Goal: Ask a question: Seek information or help from site administrators or community

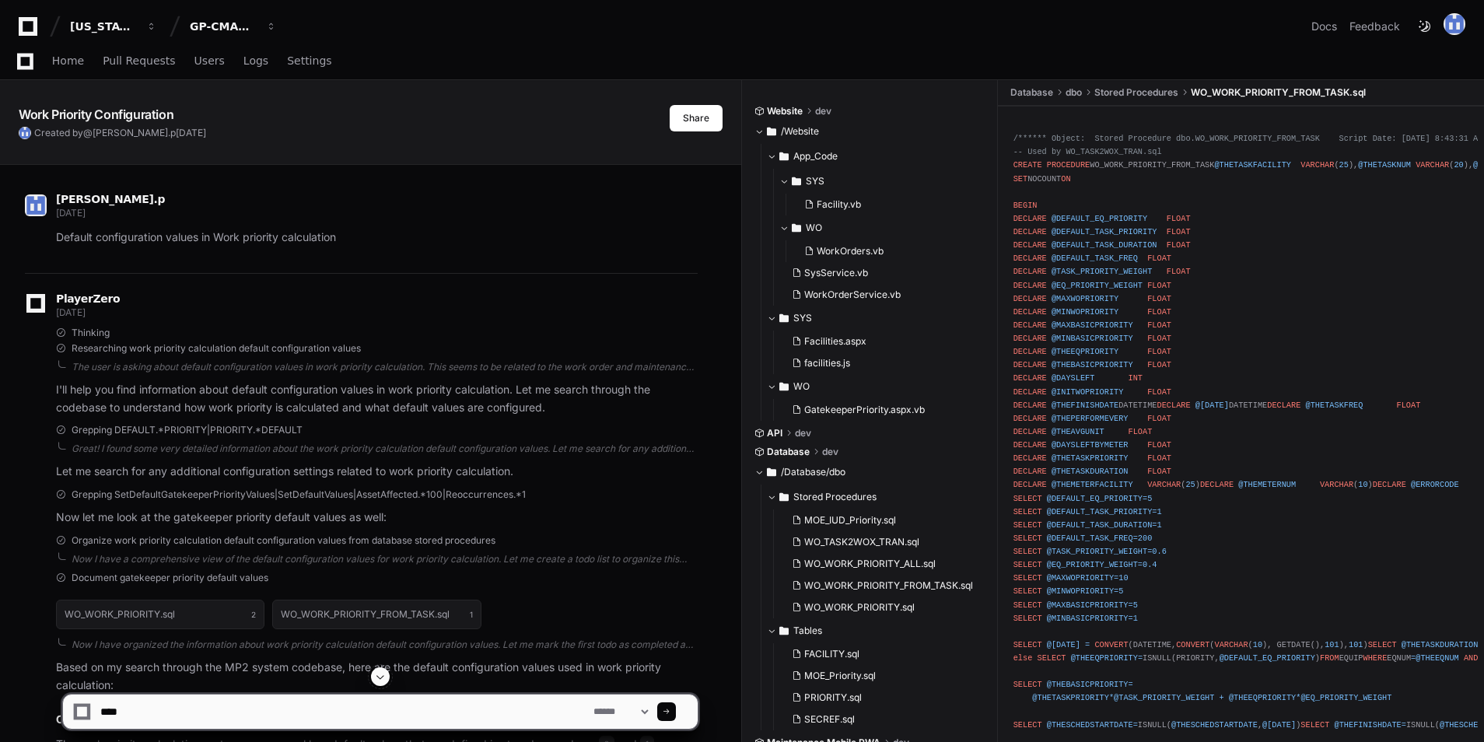
scroll to position [32673, 0]
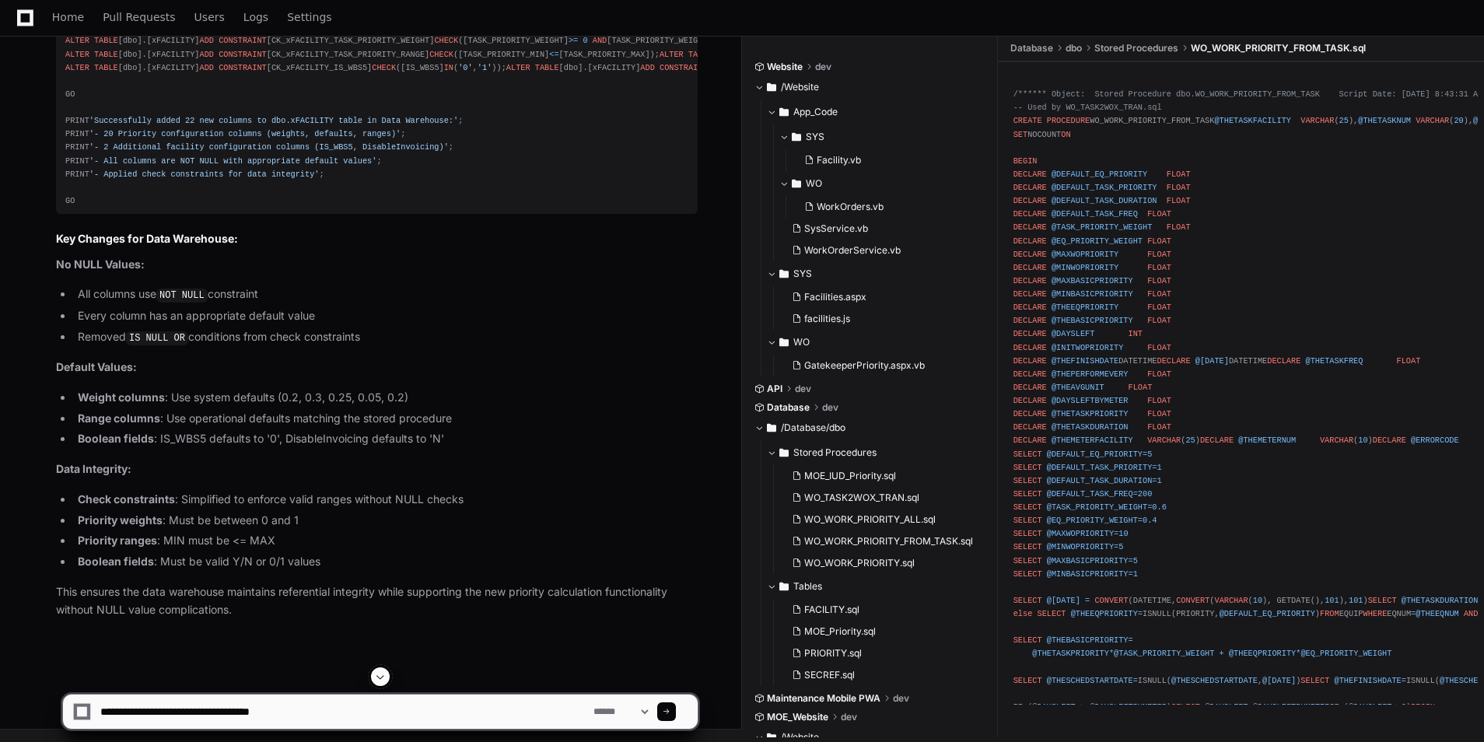
click at [275, 709] on textarea at bounding box center [343, 712] width 493 height 34
paste textarea "**********"
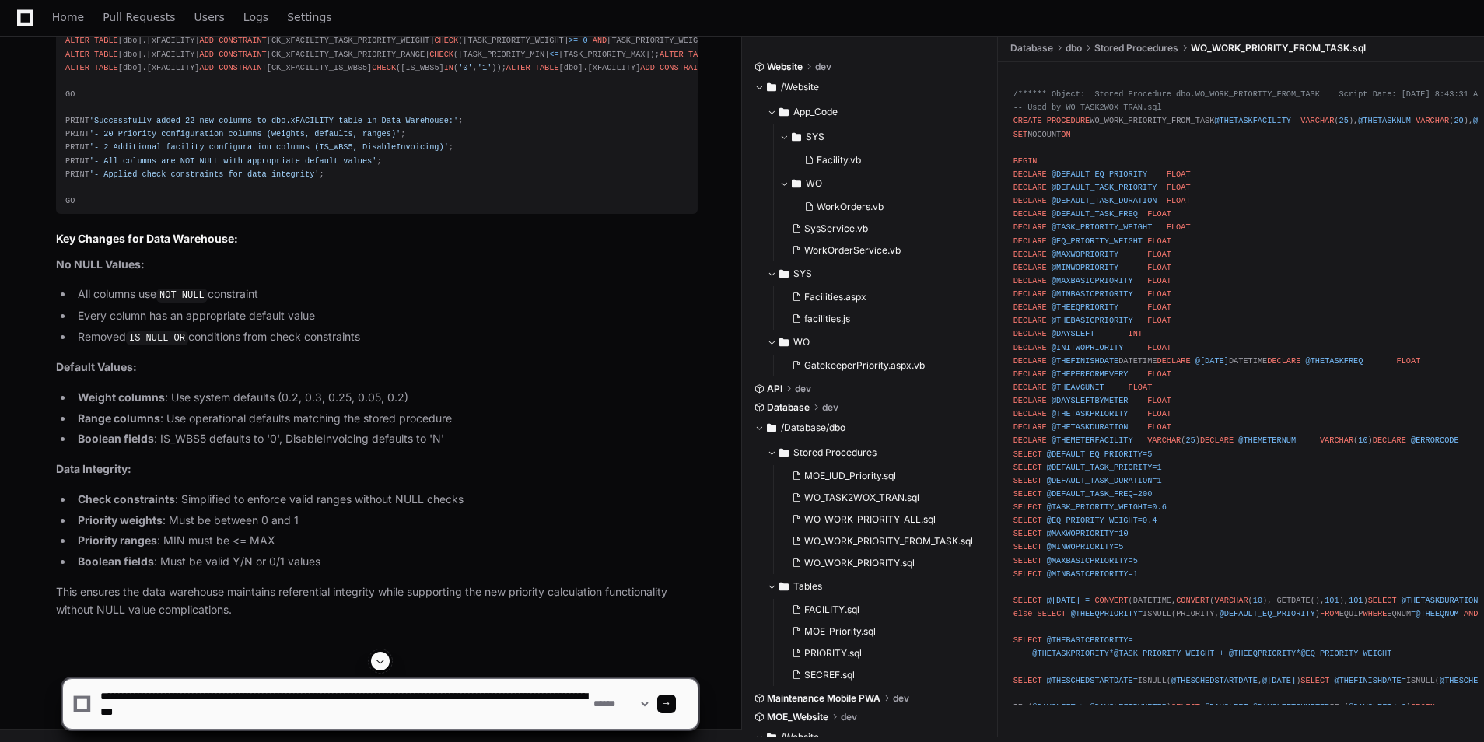
type textarea "**********"
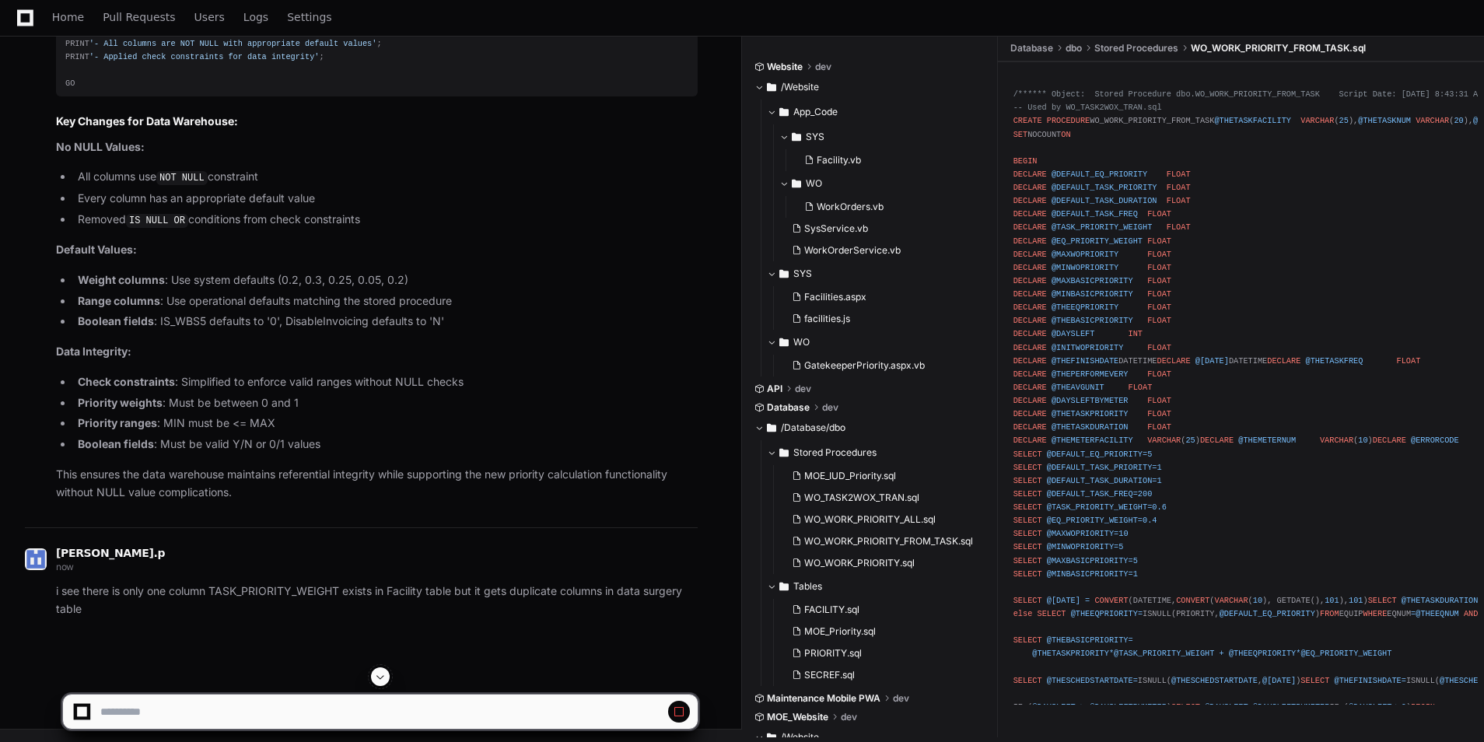
scroll to position [32729, 0]
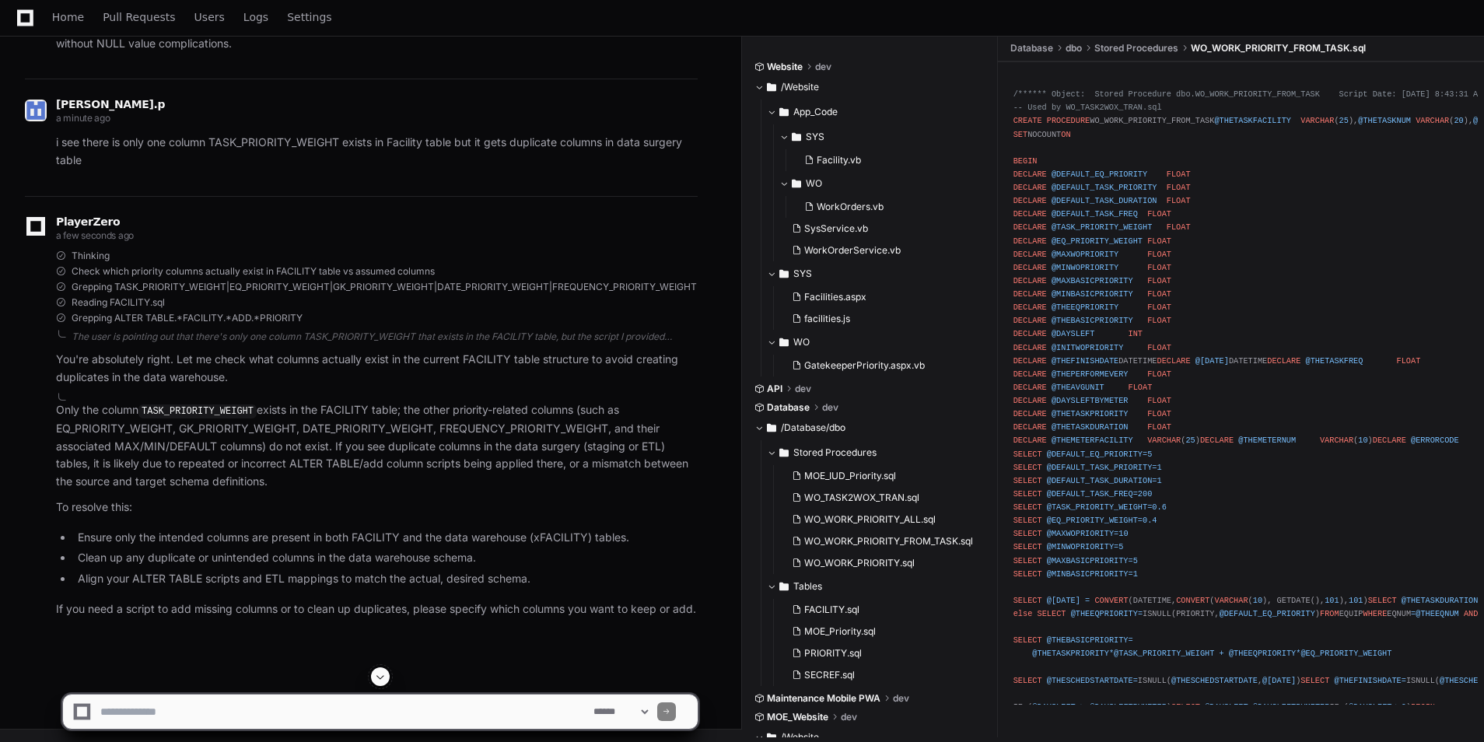
click at [379, 676] on span at bounding box center [380, 676] width 12 height 12
click at [369, 701] on textarea at bounding box center [343, 712] width 493 height 34
click at [427, 709] on textarea at bounding box center [343, 712] width 493 height 34
type textarea "**********"
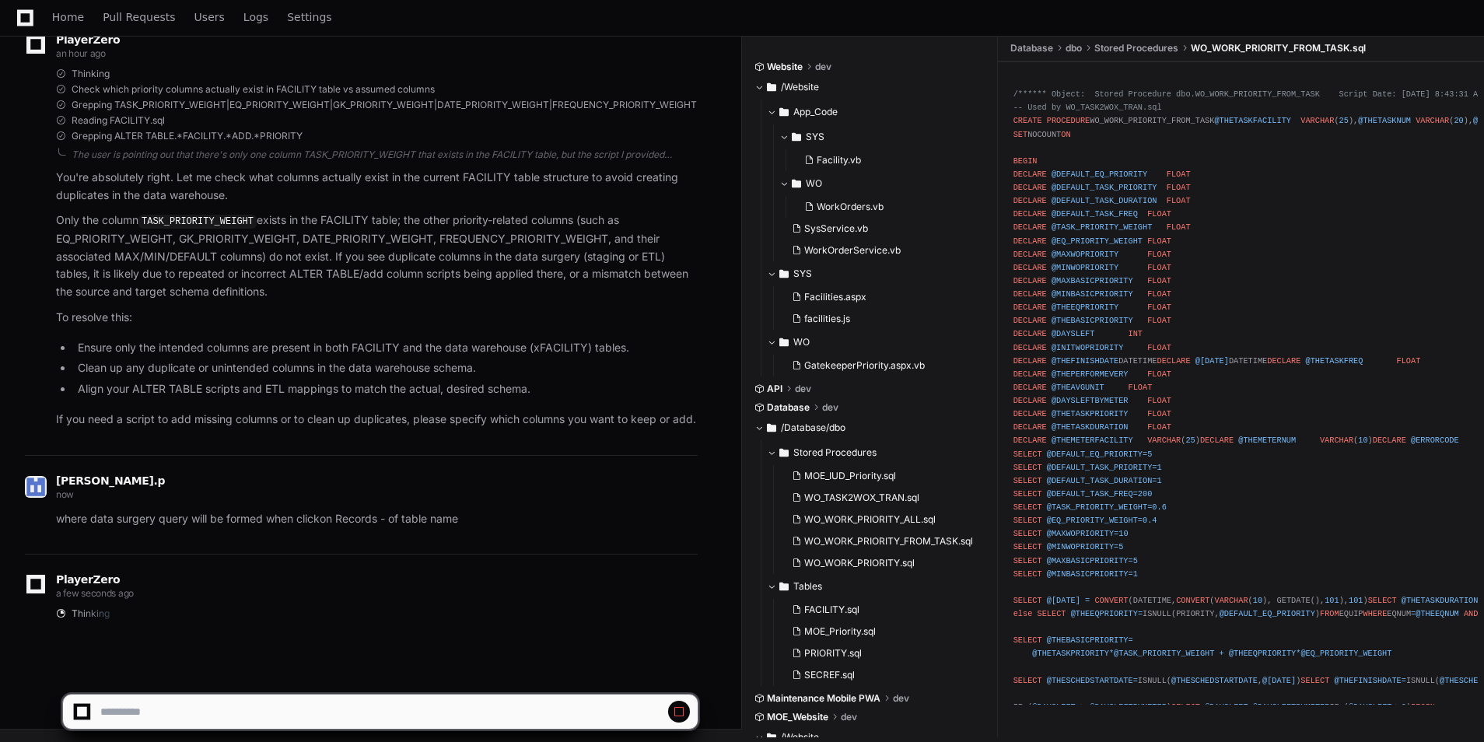
scroll to position [34661, 0]
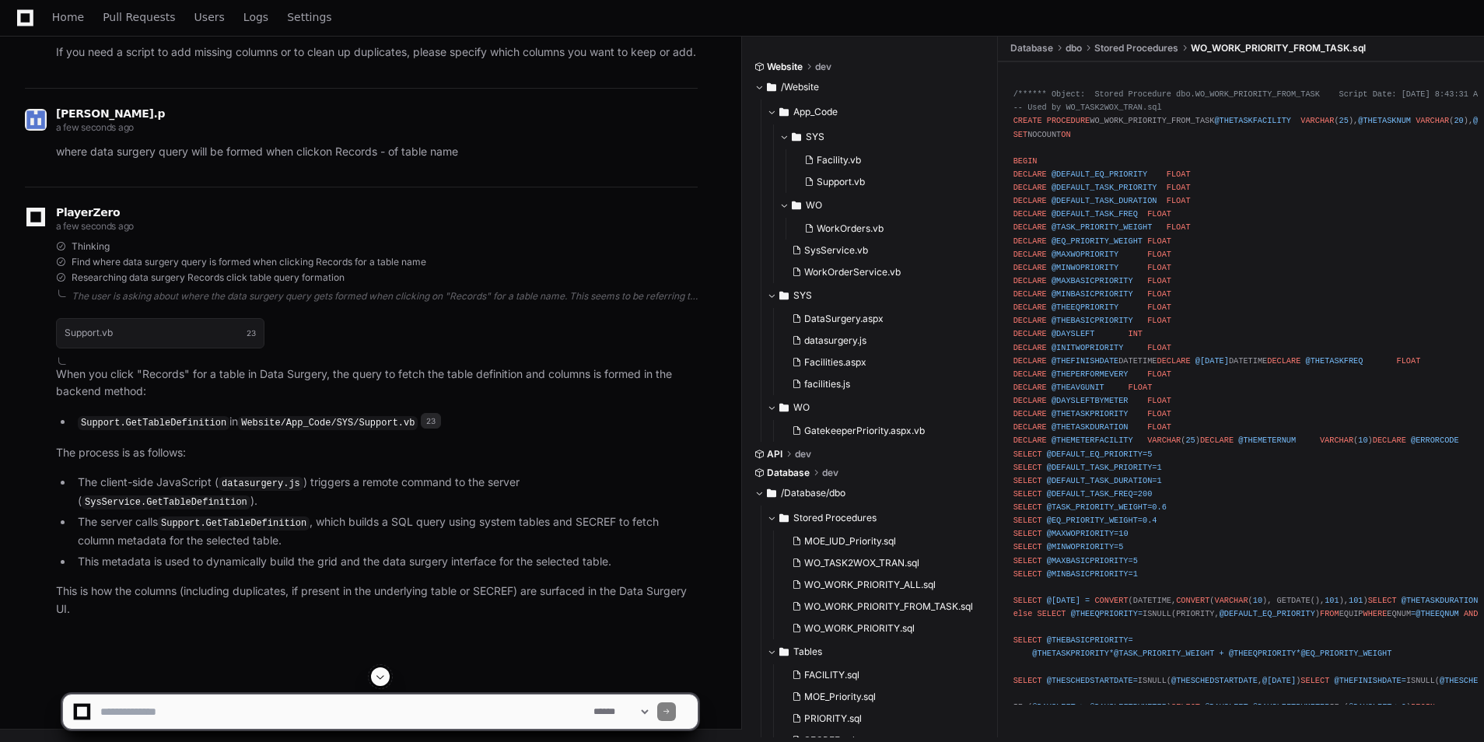
click at [373, 681] on button at bounding box center [380, 676] width 19 height 19
click at [254, 528] on code "Support.GetTableDefinition" at bounding box center [234, 523] width 152 height 14
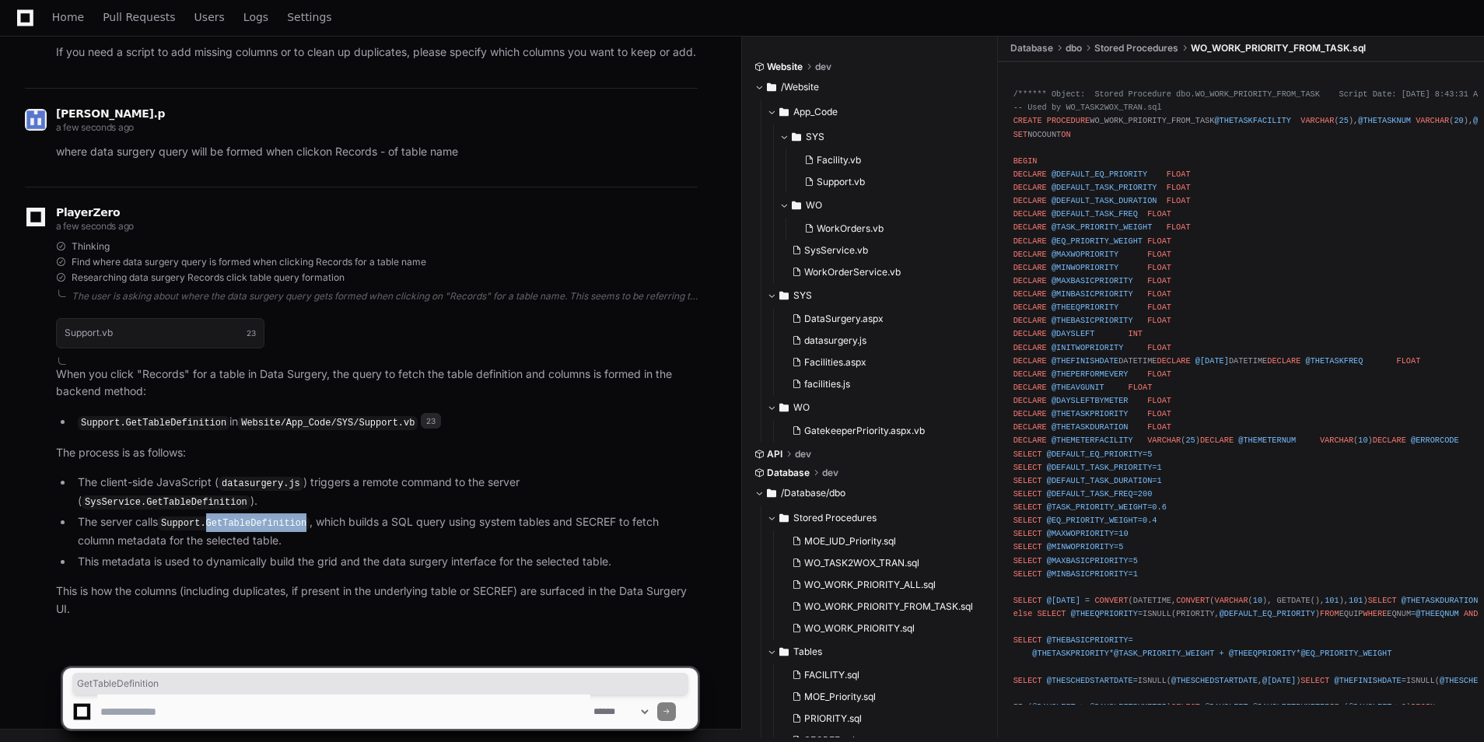
click at [254, 528] on code "Support.GetTableDefinition" at bounding box center [234, 523] width 152 height 14
copy code "GetTableDefinition"
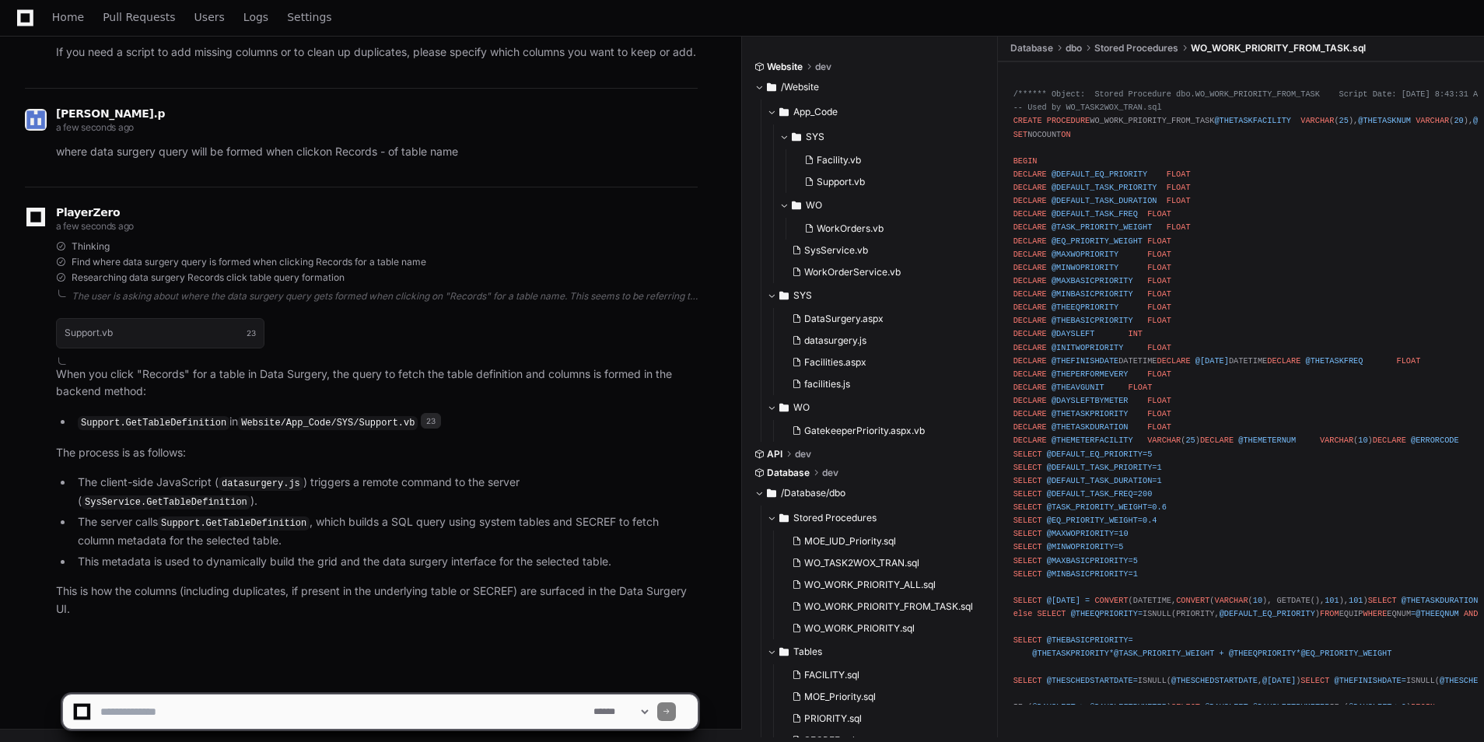
click at [182, 525] on code "Support.GetTableDefinition" at bounding box center [234, 523] width 152 height 14
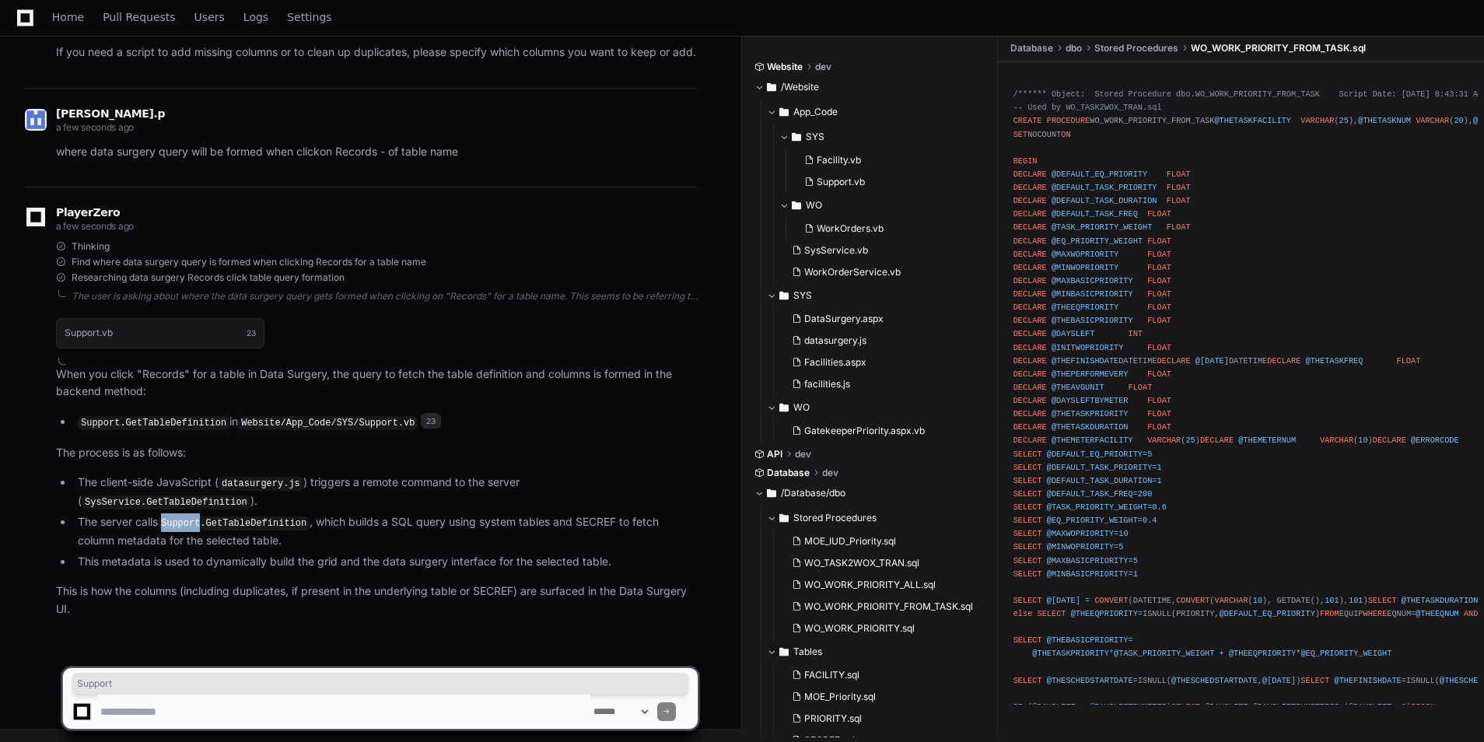
click at [182, 525] on code "Support.GetTableDefinition" at bounding box center [234, 523] width 152 height 14
copy code "Support"
drag, startPoint x: 298, startPoint y: 522, endPoint x: 166, endPoint y: 517, distance: 131.5
click at [166, 517] on code "Support.GetTableDefinition" at bounding box center [234, 523] width 152 height 14
copy code "Support.GetTableDefinition"
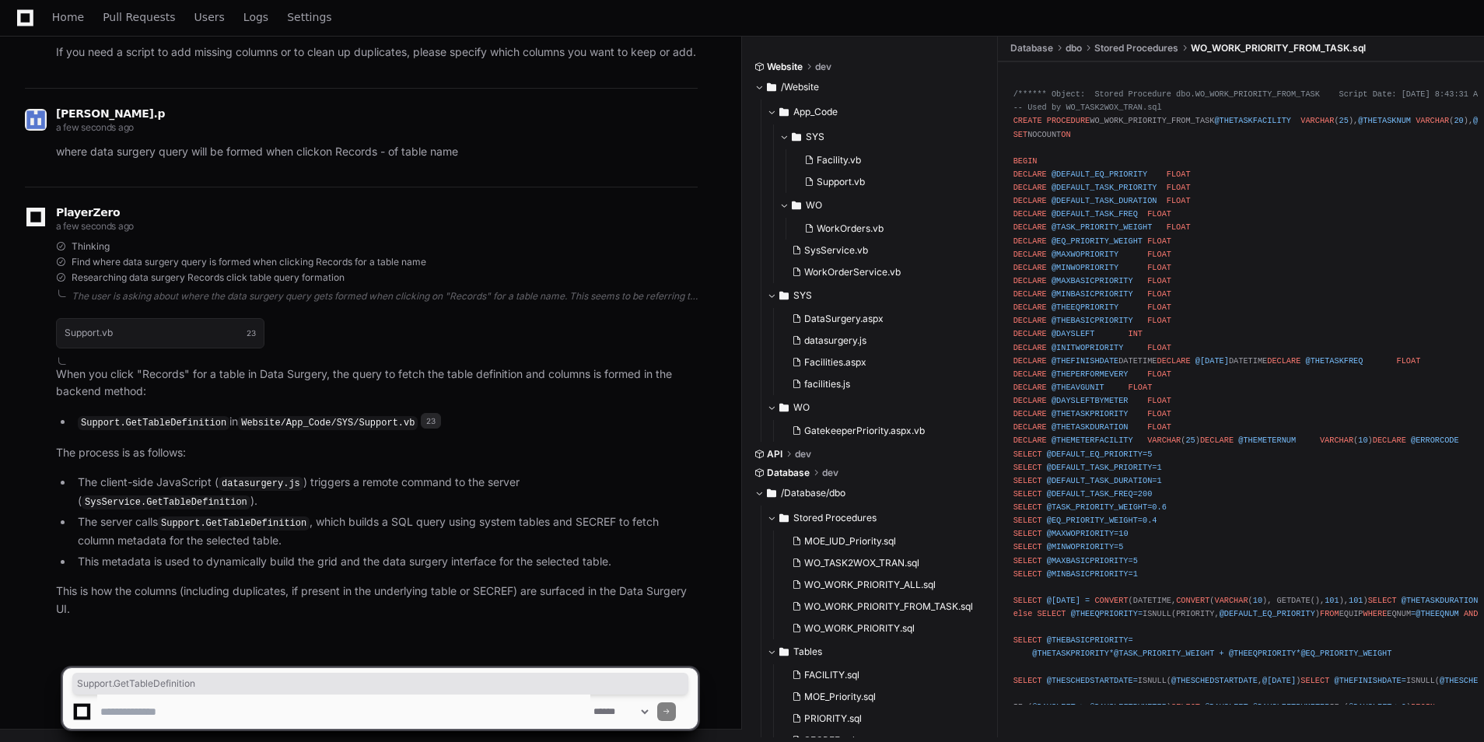
click at [250, 506] on code "SysService.GetTableDefinition" at bounding box center [166, 502] width 169 height 14
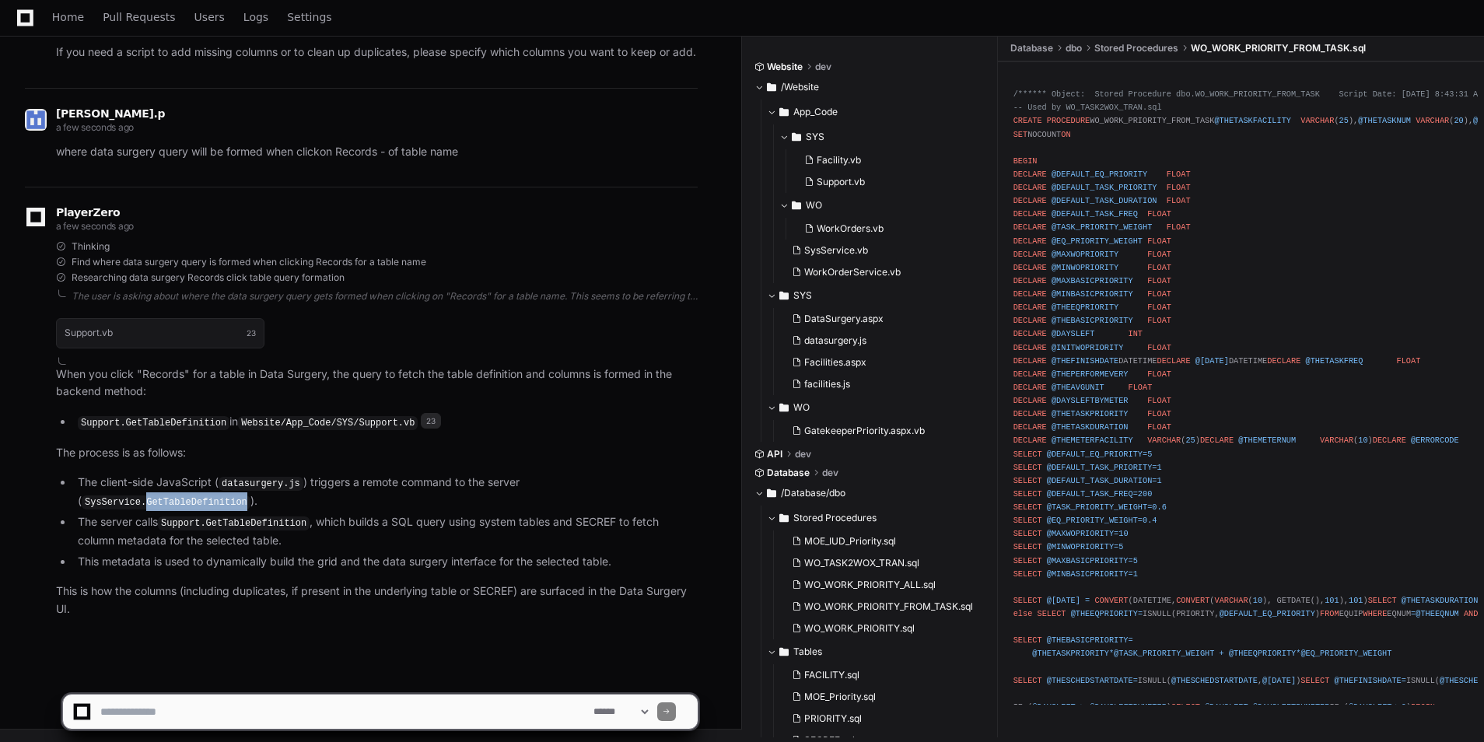
click at [250, 506] on code "SysService.GetTableDefinition" at bounding box center [166, 502] width 169 height 14
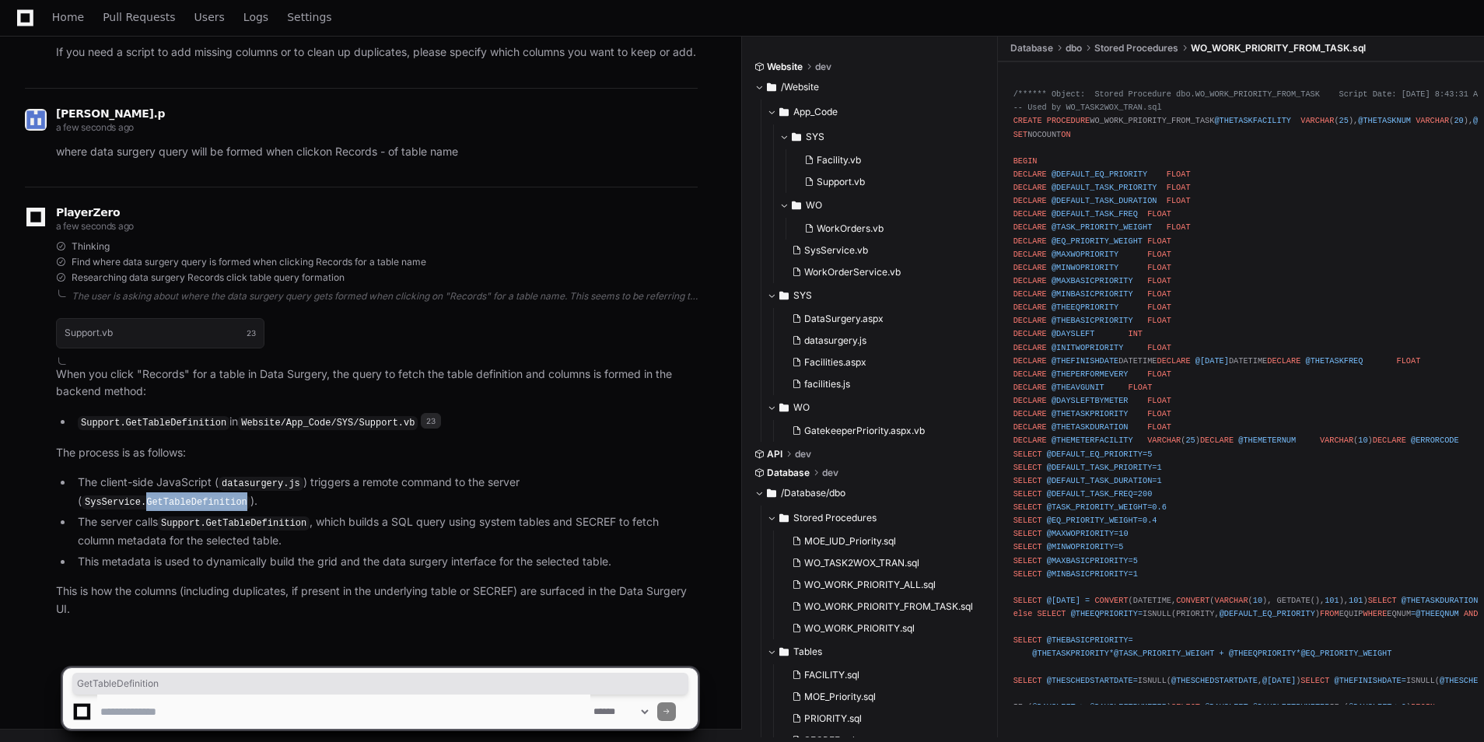
copy code "GetTableDefinition"
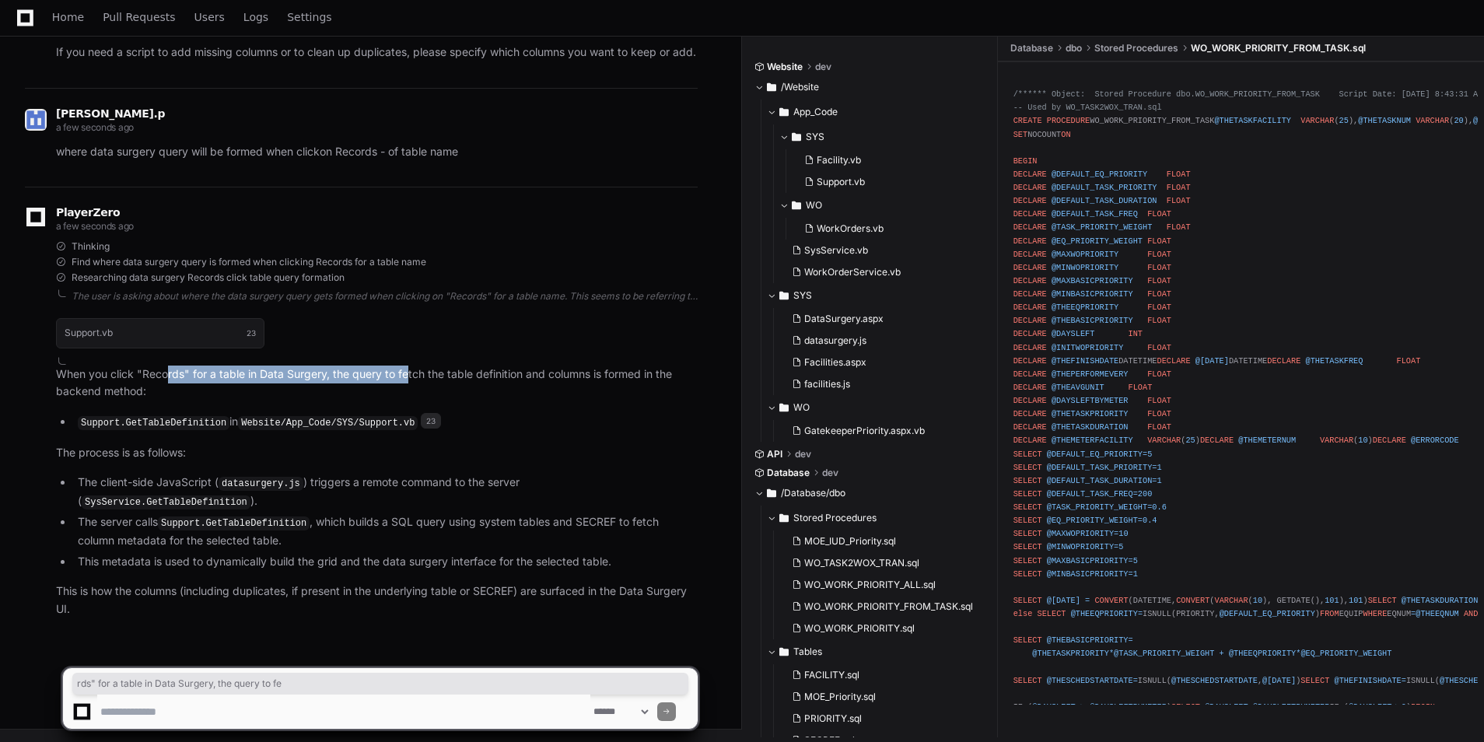
drag, startPoint x: 170, startPoint y: 396, endPoint x: 410, endPoint y: 401, distance: 239.6
click at [410, 401] on p "When you click "Records" for a table in Data Surgery, the query to fetch the ta…" at bounding box center [377, 384] width 642 height 36
drag, startPoint x: 410, startPoint y: 401, endPoint x: 485, endPoint y: 444, distance: 86.1
click at [485, 432] on li "Support.GetTableDefinition in Website/App_Code/SYS/Support.vb 23" at bounding box center [385, 422] width 625 height 19
click at [269, 393] on p "When you click "Records" for a table in Data Surgery, the query to fetch the ta…" at bounding box center [377, 384] width 642 height 36
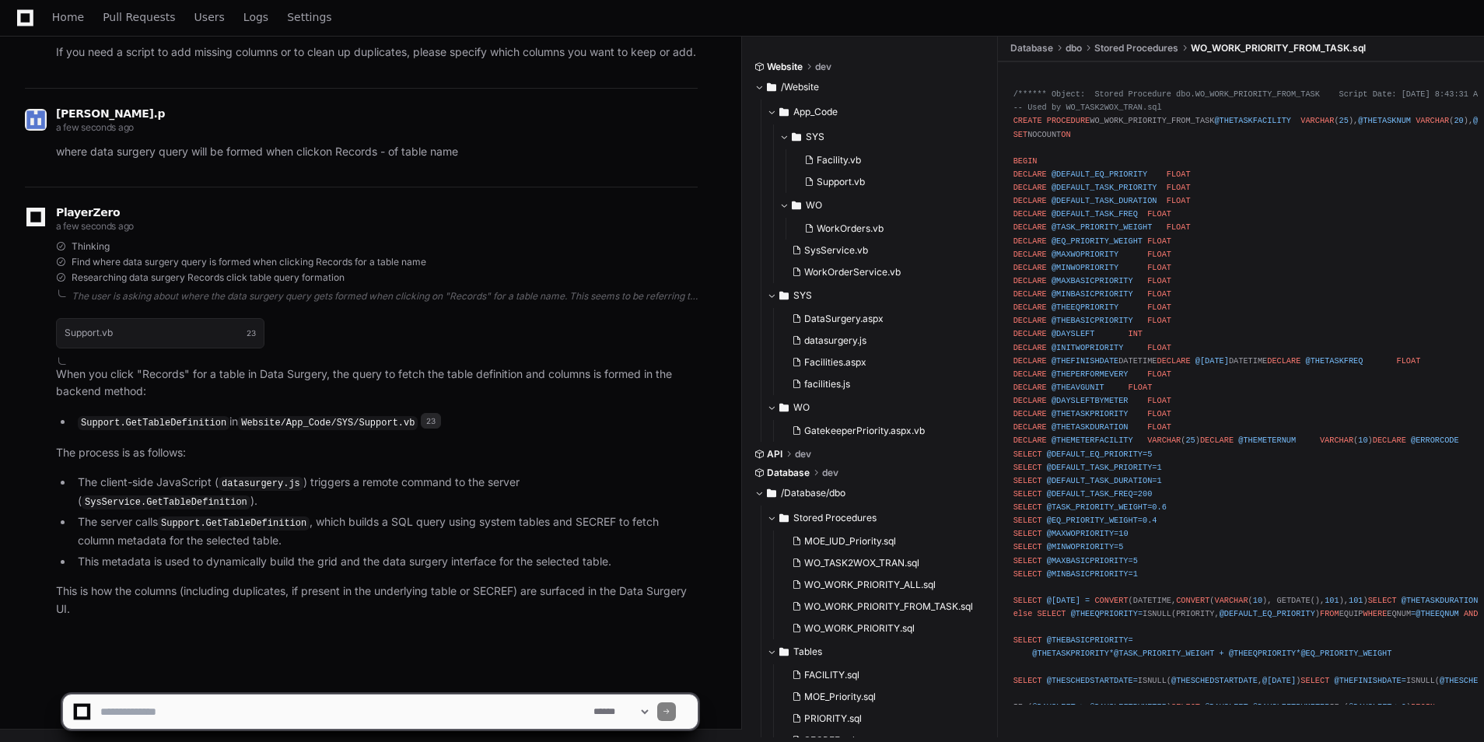
drag, startPoint x: 269, startPoint y: 393, endPoint x: 265, endPoint y: 422, distance: 29.0
click at [265, 422] on article "When you click "Records" for a table in Data Surgery, the query to fetch the ta…" at bounding box center [377, 492] width 642 height 253
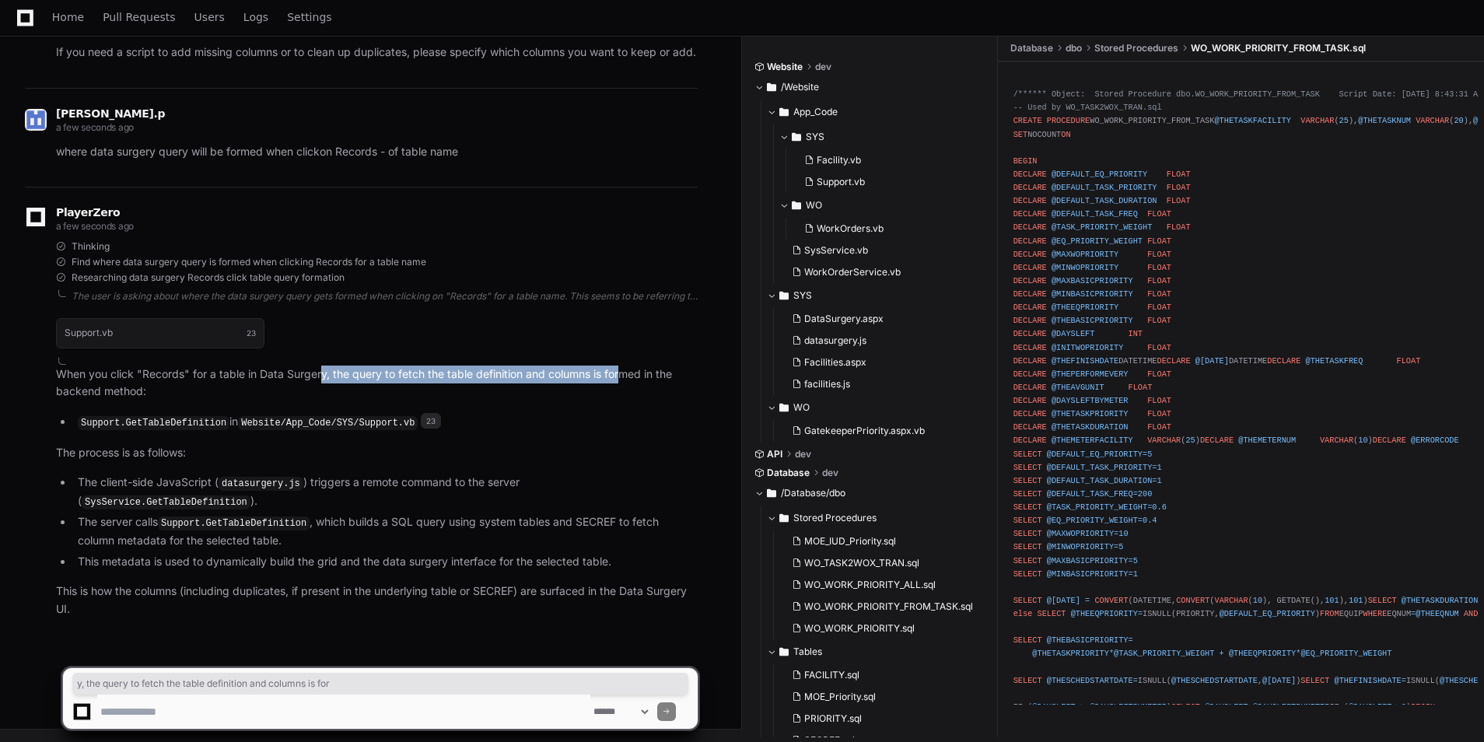
drag, startPoint x: 332, startPoint y: 393, endPoint x: 621, endPoint y: 399, distance: 288.6
click at [621, 399] on p "When you click "Records" for a table in Data Surgery, the query to fetch the ta…" at bounding box center [377, 384] width 642 height 36
click at [425, 462] on p "The process is as follows:" at bounding box center [377, 453] width 642 height 18
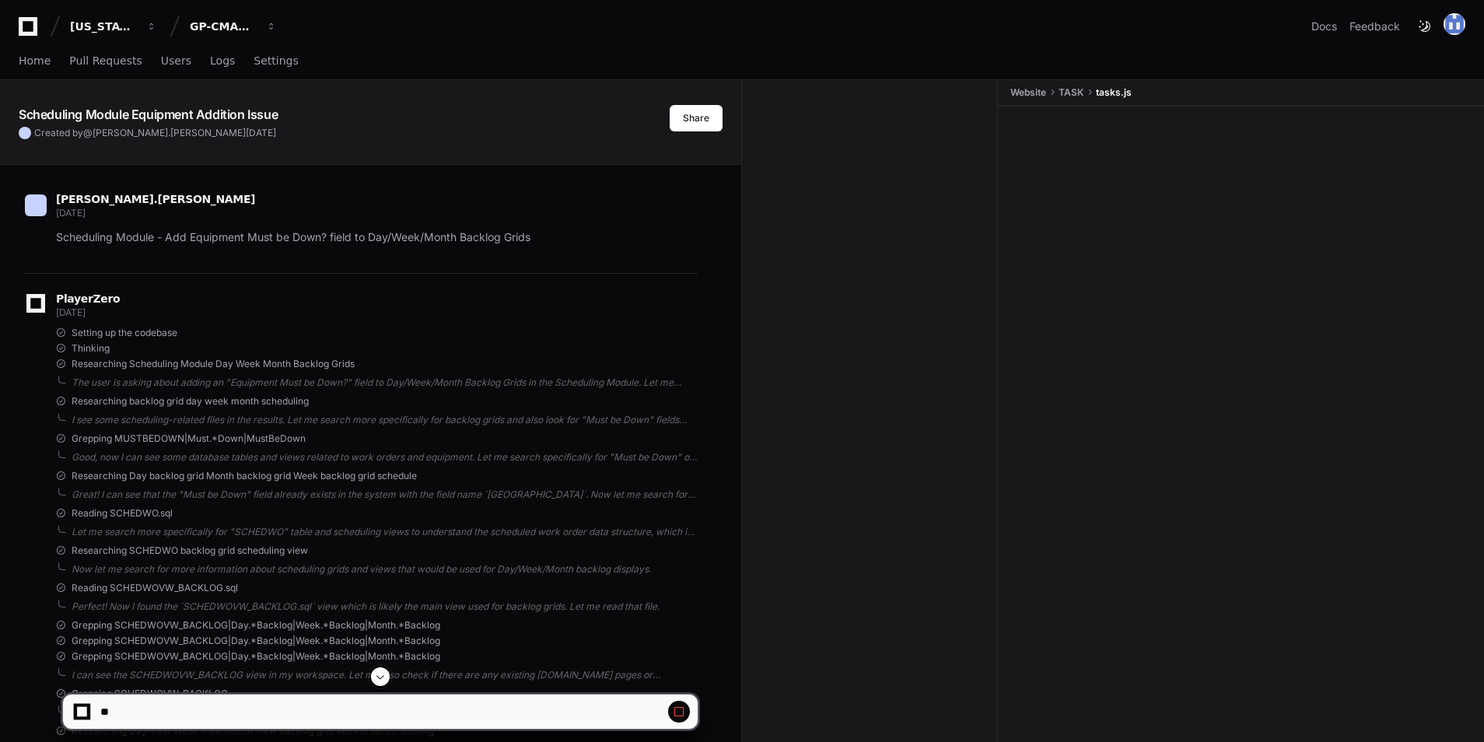
click at [378, 679] on span at bounding box center [380, 676] width 12 height 12
click at [378, 678] on span at bounding box center [380, 676] width 12 height 12
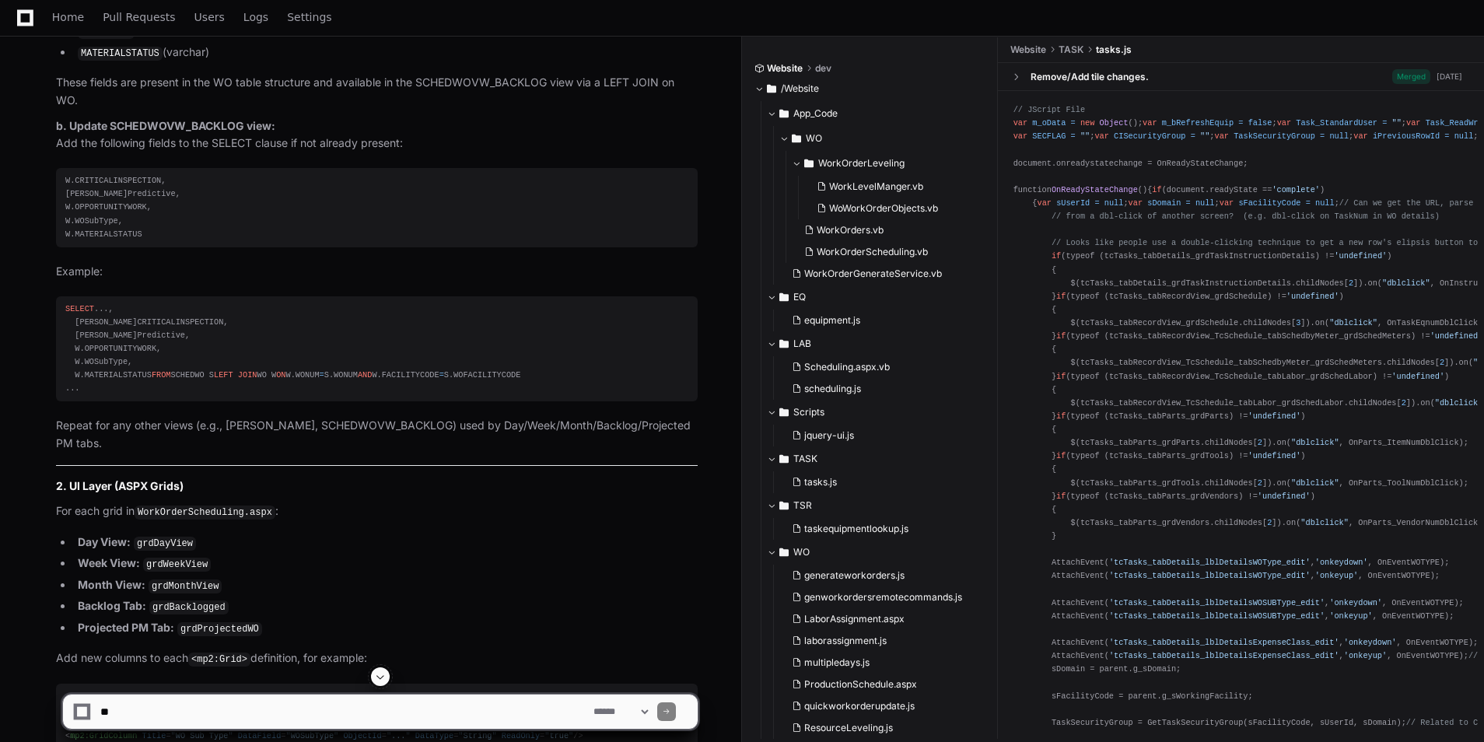
scroll to position [9658, 0]
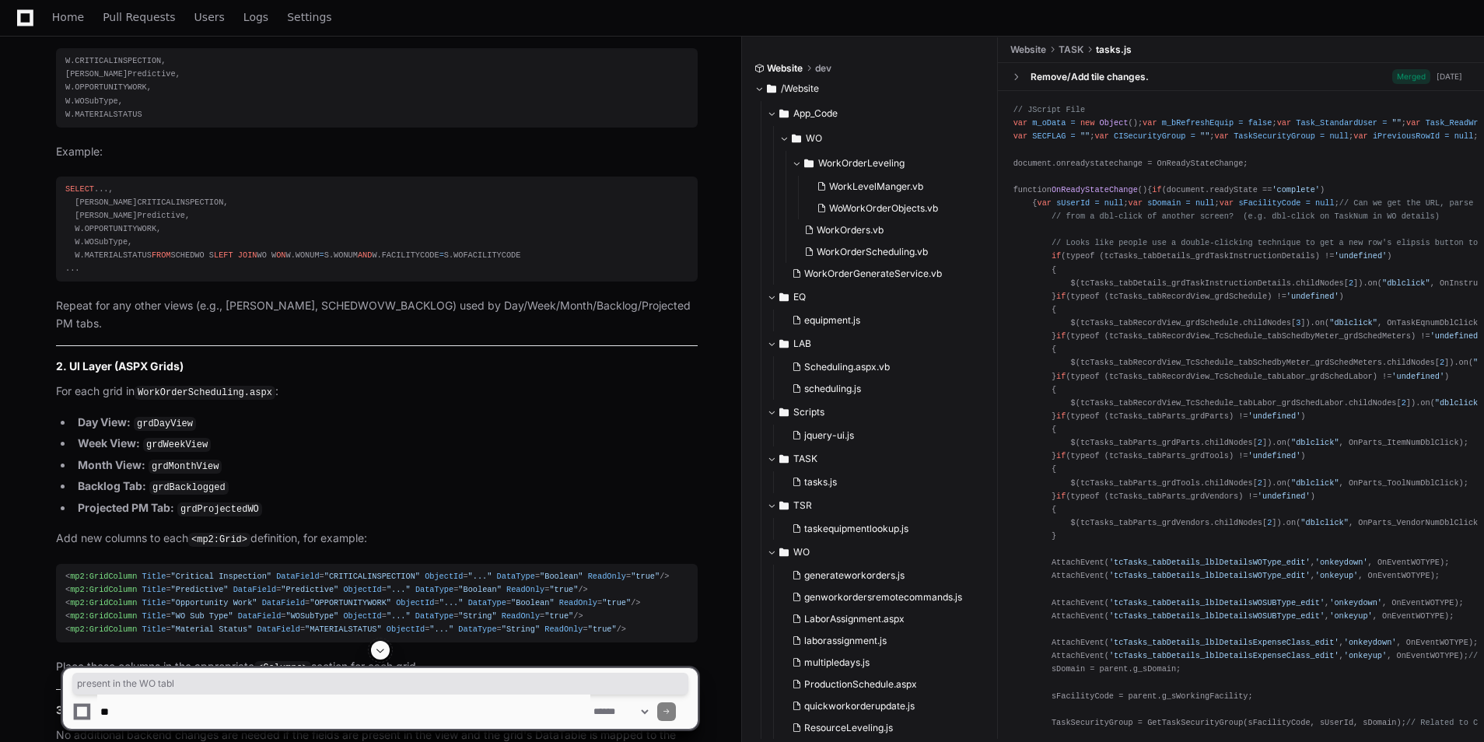
drag, startPoint x: 136, startPoint y: 474, endPoint x: 256, endPoint y: 467, distance: 119.9
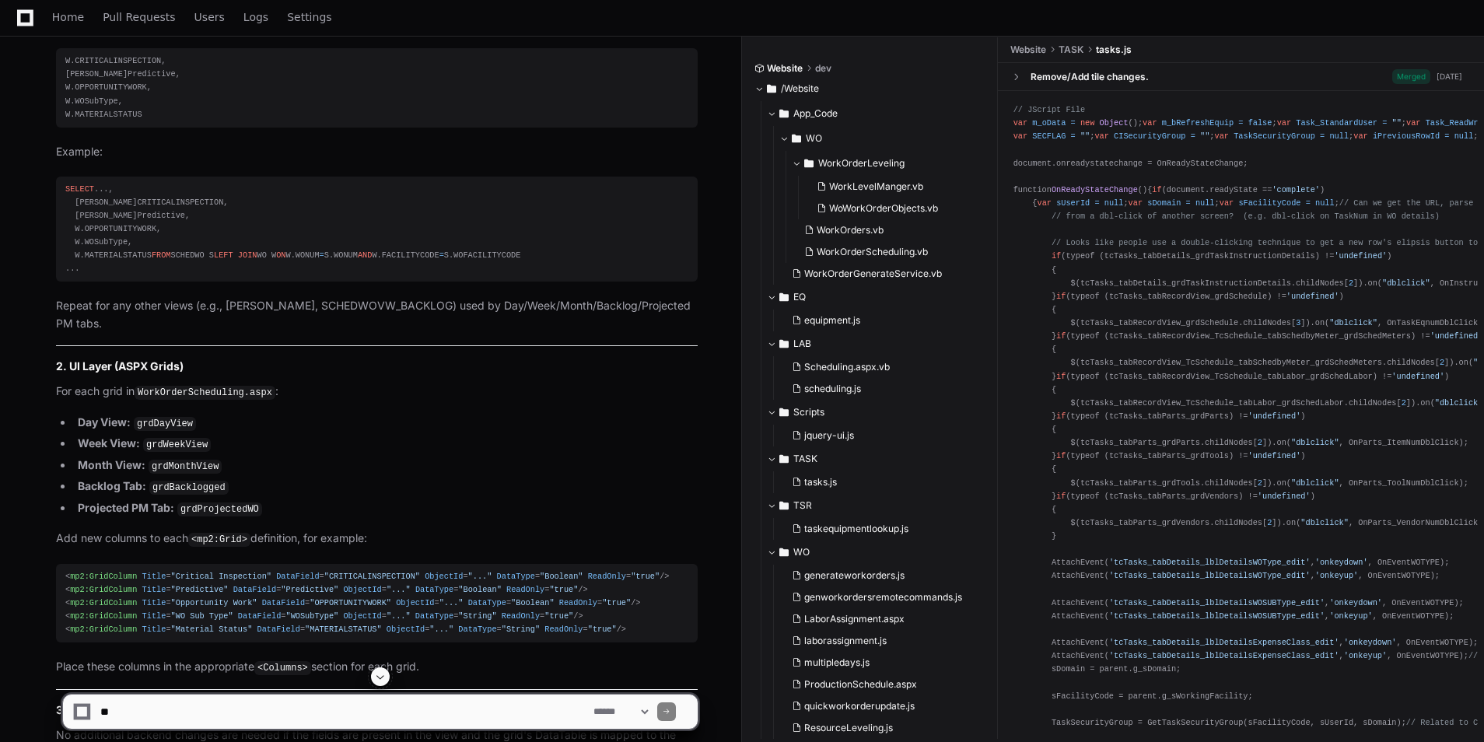
drag, startPoint x: 203, startPoint y: 489, endPoint x: 142, endPoint y: 494, distance: 61.6
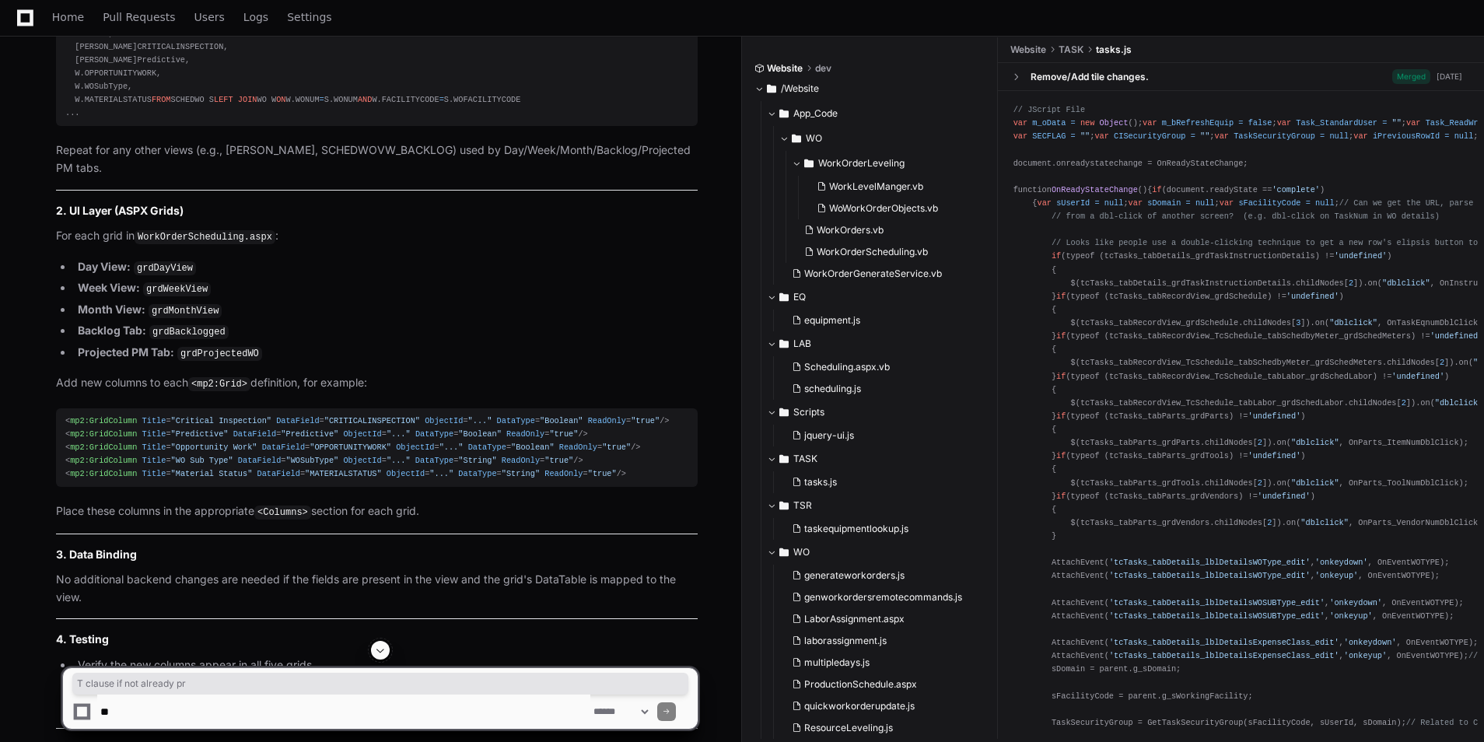
drag, startPoint x: 247, startPoint y: 376, endPoint x: 376, endPoint y: 373, distance: 129.9
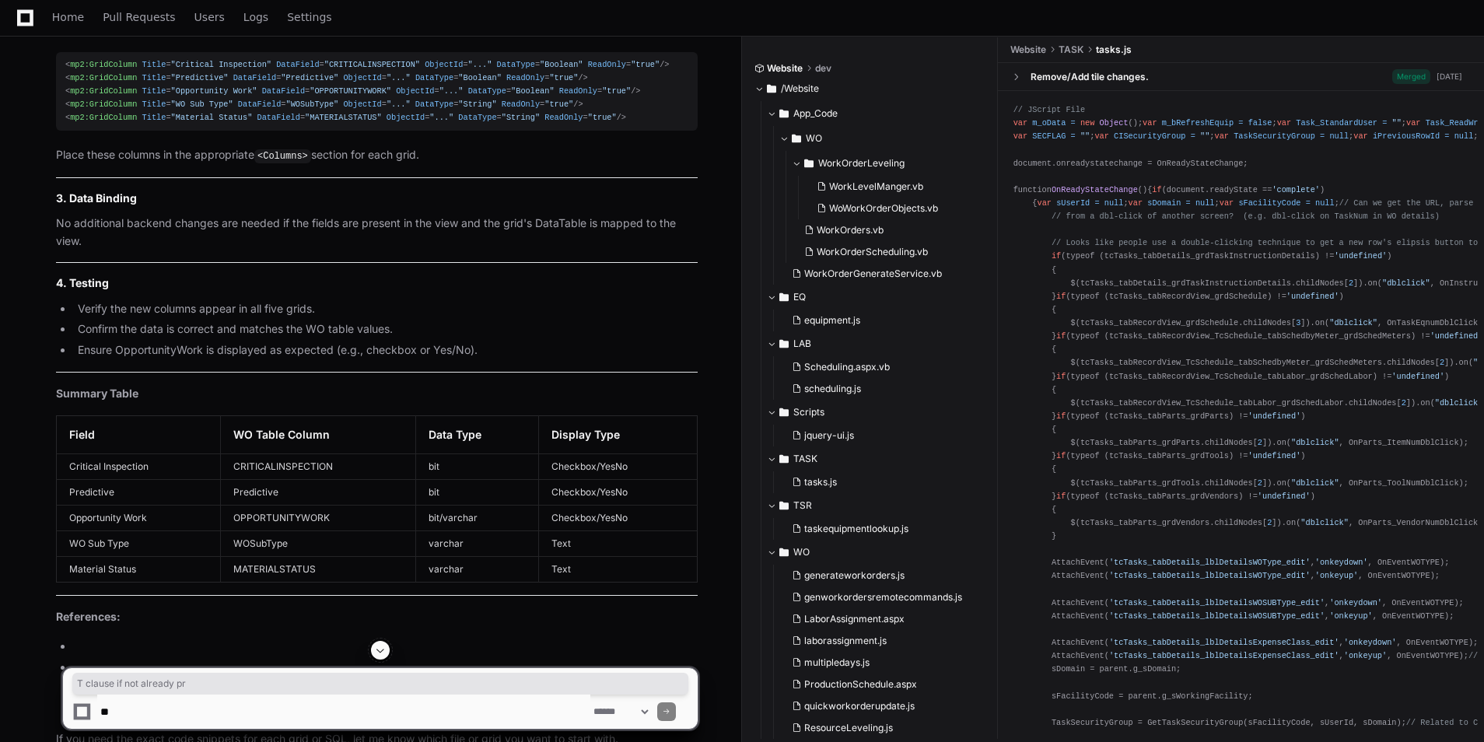
scroll to position [10358, 0]
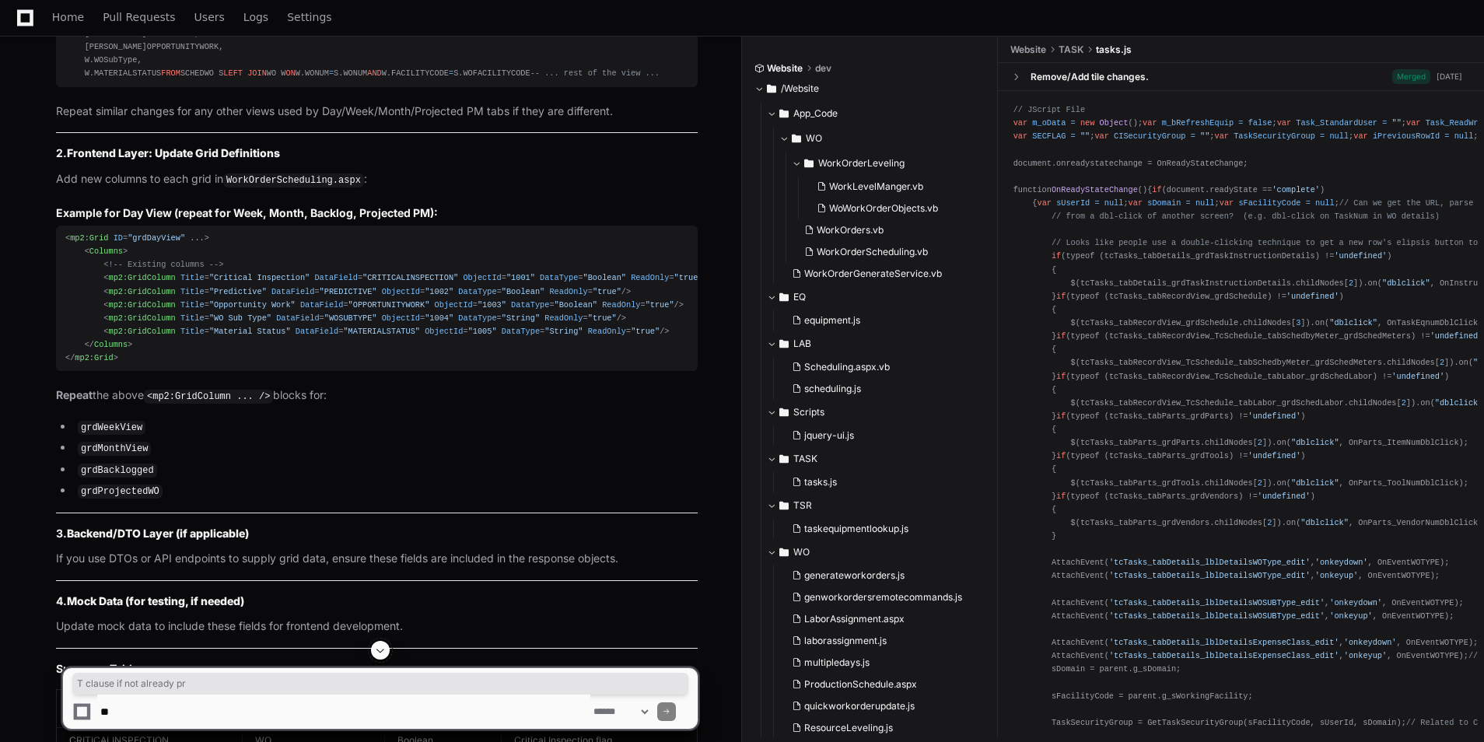
click at [376, 649] on span at bounding box center [380, 650] width 12 height 12
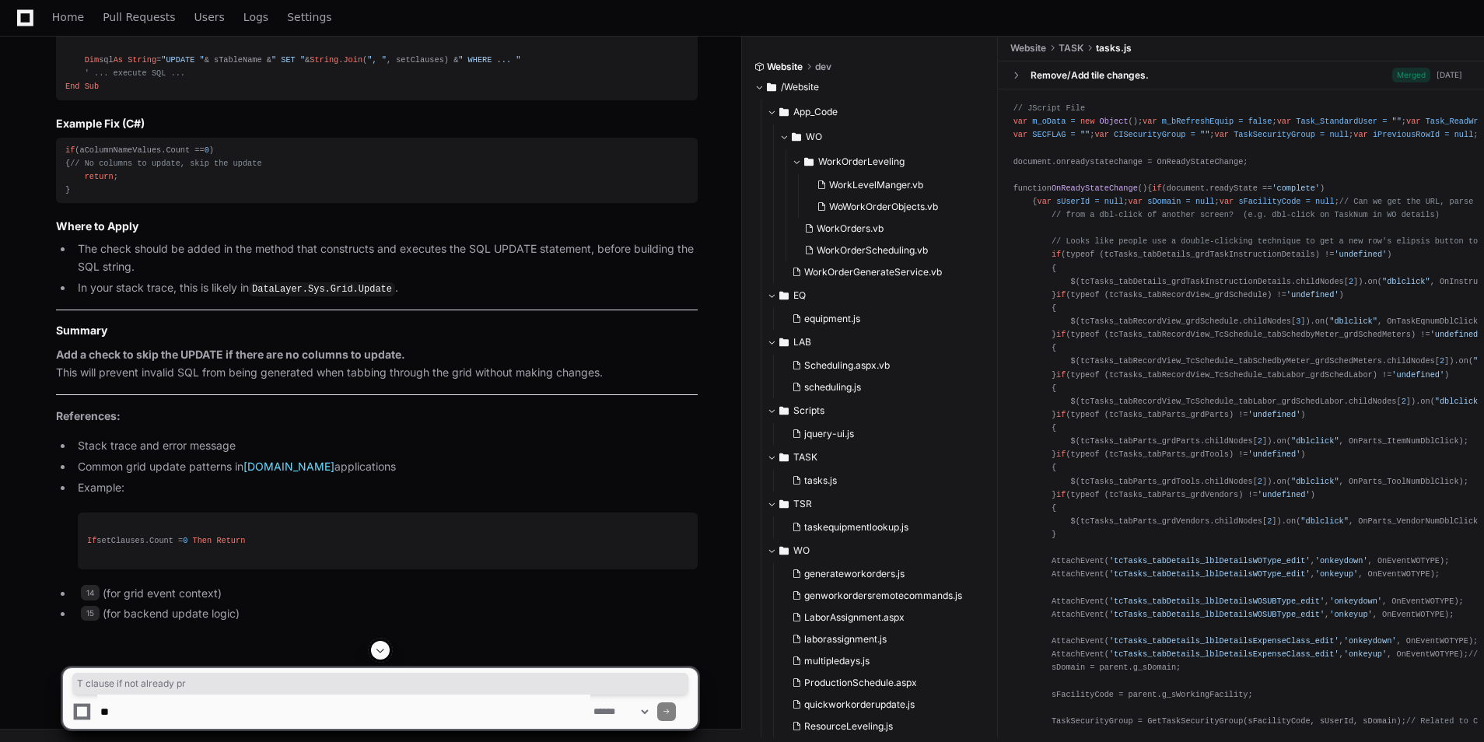
scroll to position [20197, 0]
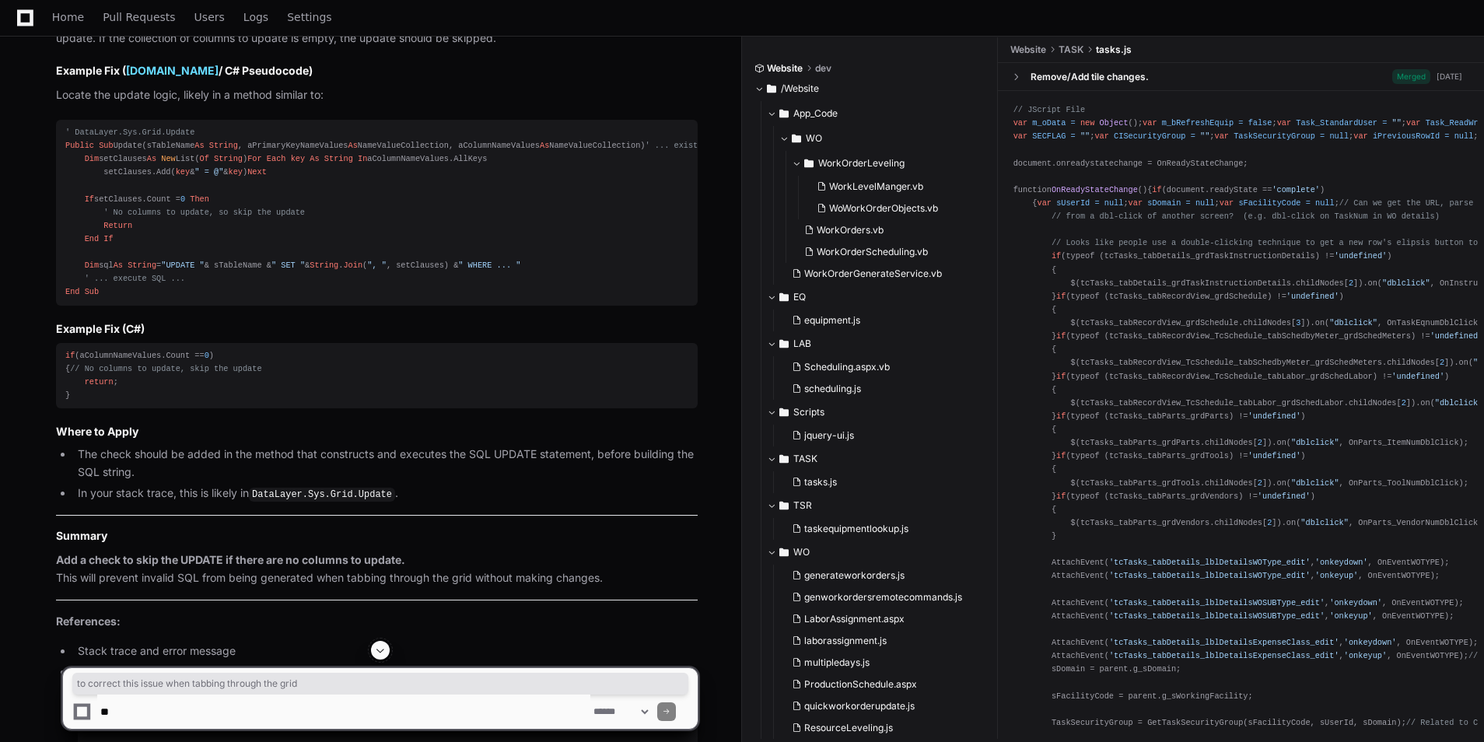
drag, startPoint x: 217, startPoint y: 300, endPoint x: 505, endPoint y: 296, distance: 287.8
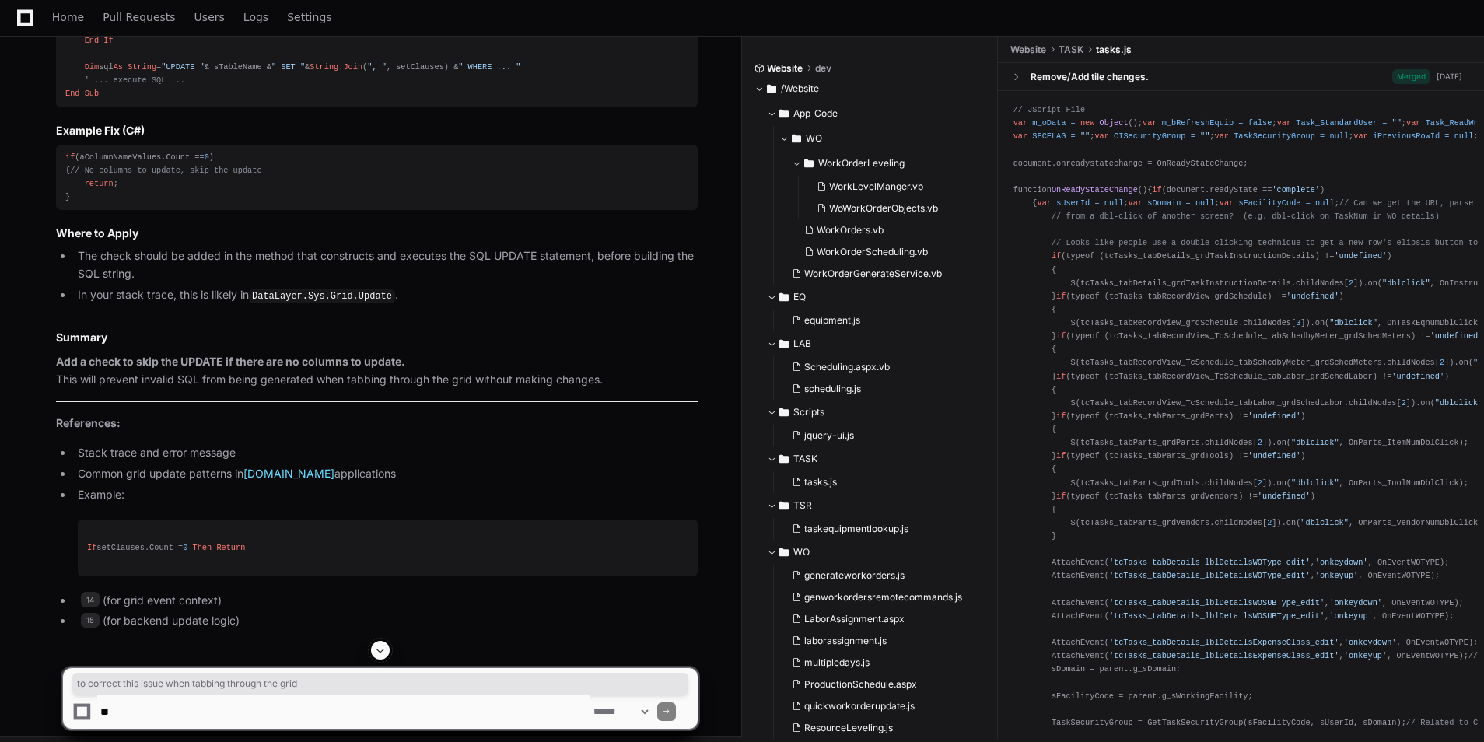
scroll to position [20430, 0]
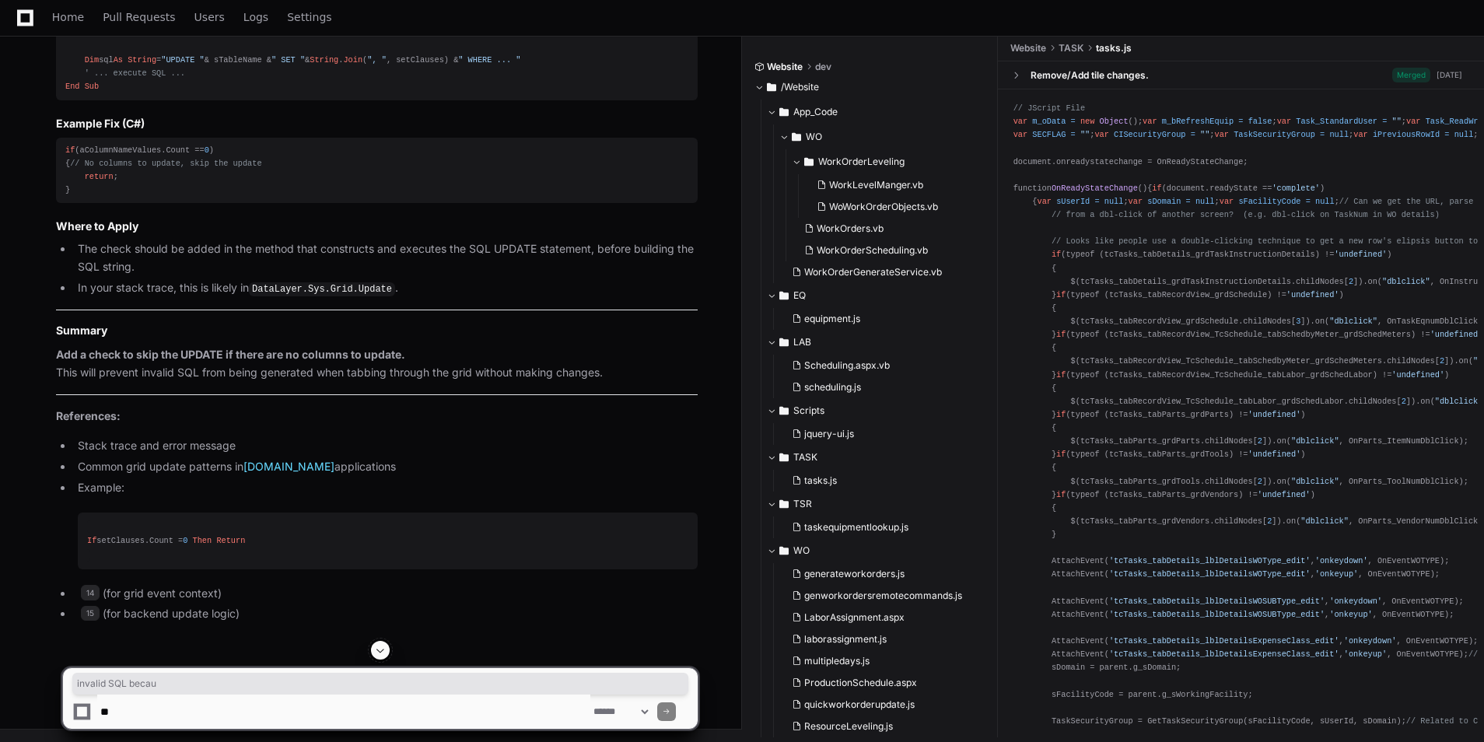
drag, startPoint x: 91, startPoint y: 390, endPoint x: 186, endPoint y: 388, distance: 94.9
